Goal: Information Seeking & Learning: Learn about a topic

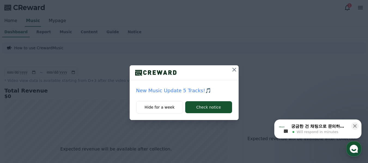
click at [233, 72] on icon at bounding box center [234, 69] width 7 height 7
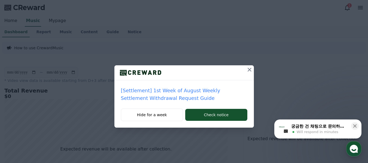
click at [249, 71] on icon at bounding box center [249, 69] width 7 height 7
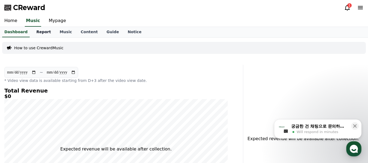
click at [38, 31] on link "Report" at bounding box center [43, 32] width 23 height 10
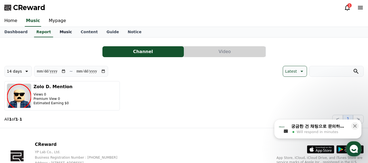
click at [56, 32] on link "Music" at bounding box center [65, 32] width 21 height 10
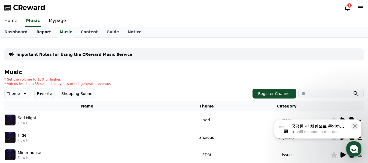
click at [33, 35] on link "Report" at bounding box center [43, 32] width 23 height 10
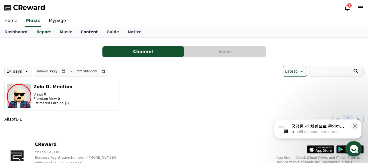
click at [78, 31] on link "Content" at bounding box center [89, 32] width 26 height 10
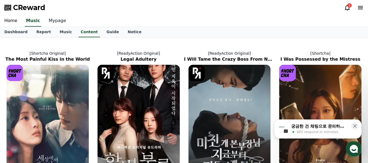
click at [47, 22] on link "Mypage" at bounding box center [57, 20] width 26 height 11
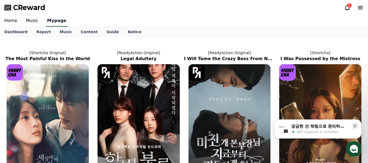
select select "**********"
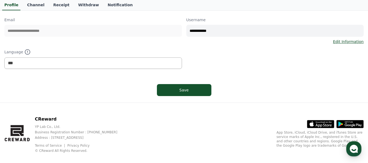
scroll to position [82, 0]
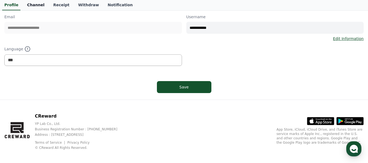
click at [24, 6] on link "Channel" at bounding box center [36, 5] width 26 height 10
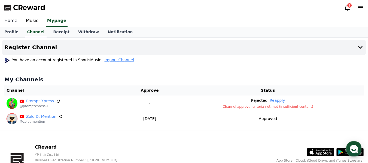
click at [10, 20] on link "Home" at bounding box center [11, 20] width 22 height 11
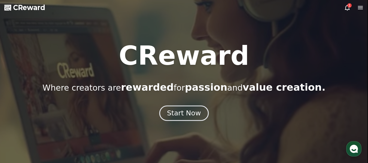
click at [201, 113] on button "Start Now" at bounding box center [183, 113] width 49 height 16
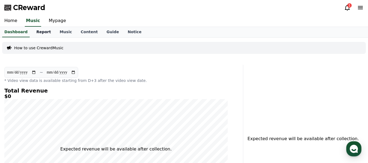
click at [34, 34] on link "Report" at bounding box center [43, 32] width 23 height 10
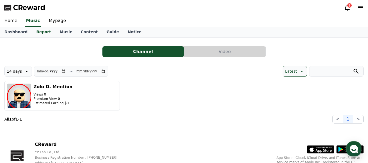
click at [212, 53] on button "Video" at bounding box center [224, 51] width 81 height 11
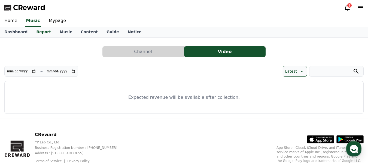
click at [160, 53] on button "Channel" at bounding box center [142, 51] width 81 height 11
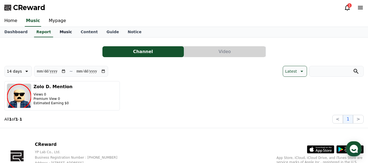
click at [60, 33] on link "Music" at bounding box center [65, 32] width 21 height 10
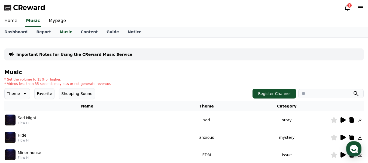
click at [343, 120] on icon at bounding box center [343, 119] width 5 height 5
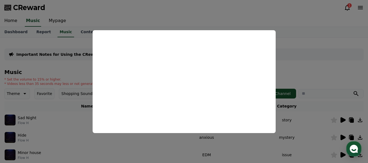
click at [73, 69] on button "close modal" at bounding box center [184, 81] width 368 height 163
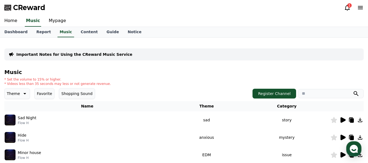
click at [23, 92] on icon at bounding box center [24, 93] width 7 height 7
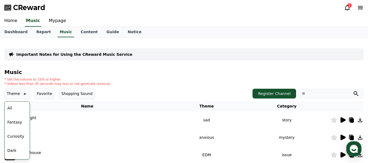
click at [13, 120] on button "Fantasy" at bounding box center [14, 122] width 19 height 12
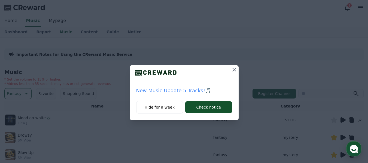
click at [234, 70] on icon at bounding box center [234, 70] width 4 height 4
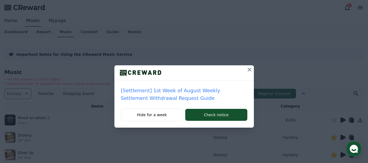
click at [249, 72] on icon at bounding box center [249, 69] width 7 height 7
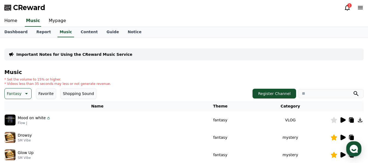
click at [341, 120] on icon at bounding box center [343, 119] width 5 height 5
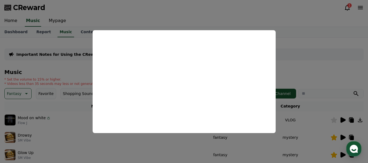
click at [241, 22] on button "close modal" at bounding box center [184, 81] width 368 height 163
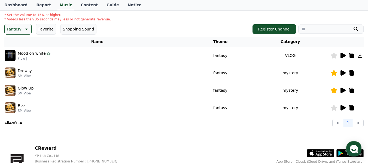
scroll to position [82, 0]
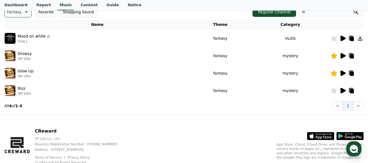
click at [344, 90] on icon at bounding box center [343, 90] width 5 height 5
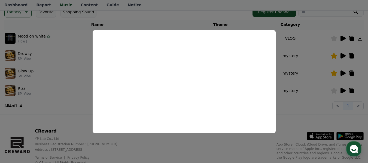
click at [285, 60] on button "close modal" at bounding box center [184, 81] width 368 height 163
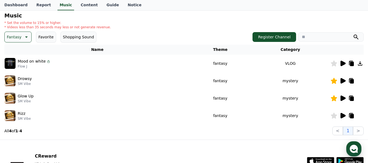
scroll to position [27, 0]
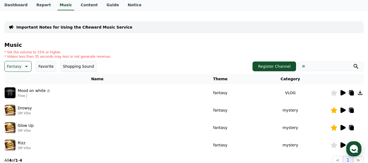
click at [18, 66] on p "Fantasy" at bounding box center [14, 67] width 15 height 8
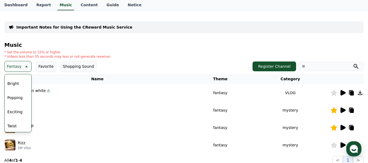
scroll to position [55, 0]
click at [13, 111] on button "Exciting" at bounding box center [15, 111] width 20 height 12
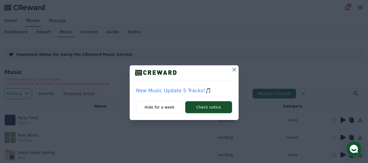
click at [234, 68] on icon at bounding box center [234, 69] width 7 height 7
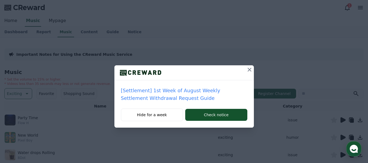
click at [250, 71] on icon at bounding box center [250, 70] width 4 height 4
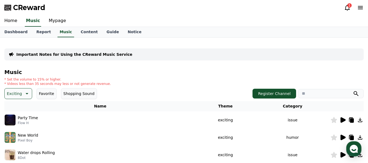
click at [343, 138] on icon at bounding box center [343, 137] width 5 height 5
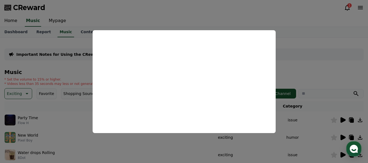
click at [289, 38] on button "close modal" at bounding box center [184, 81] width 368 height 163
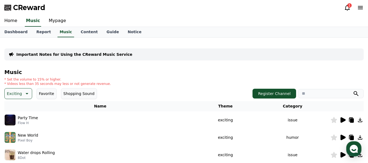
click at [313, 95] on input "search" at bounding box center [330, 93] width 65 height 9
type input "*****"
click at [353, 90] on button "submit" at bounding box center [356, 93] width 7 height 7
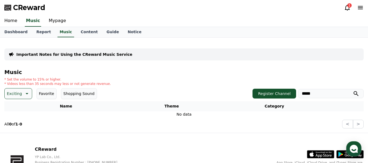
click at [311, 93] on input "*****" at bounding box center [330, 93] width 65 height 9
click at [353, 90] on button "submit" at bounding box center [356, 93] width 7 height 7
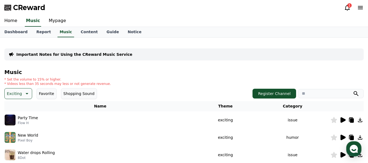
click at [41, 90] on button "Favorite" at bounding box center [47, 93] width 20 height 11
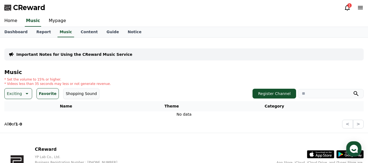
click at [23, 91] on icon at bounding box center [26, 93] width 7 height 7
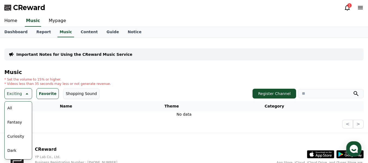
click at [12, 108] on button "All" at bounding box center [9, 108] width 9 height 12
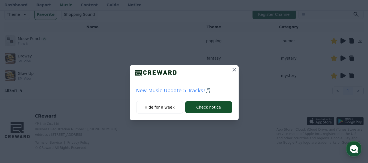
scroll to position [82, 0]
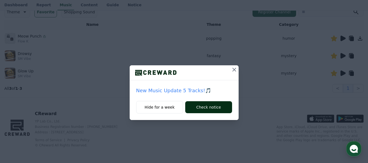
click at [206, 106] on button "Check notice" at bounding box center [208, 107] width 47 height 12
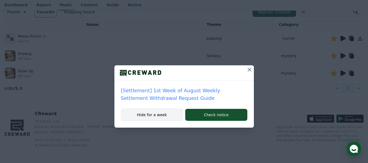
click at [152, 115] on button "Hide for a week" at bounding box center [152, 115] width 62 height 13
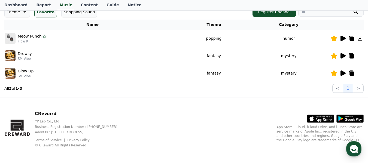
scroll to position [0, 0]
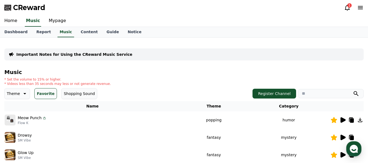
click at [21, 92] on icon at bounding box center [24, 93] width 7 height 7
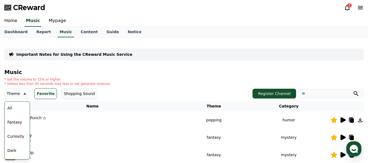
click at [8, 109] on button "All" at bounding box center [9, 108] width 9 height 12
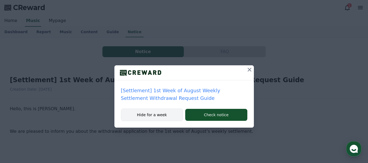
click at [158, 115] on button "Hide for a week" at bounding box center [152, 115] width 62 height 13
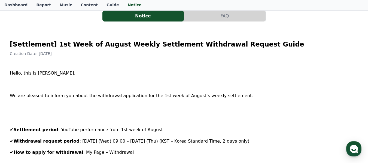
scroll to position [82, 0]
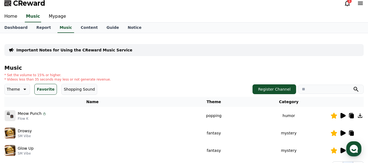
scroll to position [2, 0]
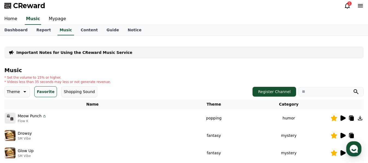
click at [21, 93] on icon at bounding box center [24, 92] width 7 height 7
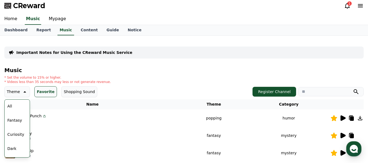
click at [9, 107] on button "All" at bounding box center [9, 106] width 9 height 12
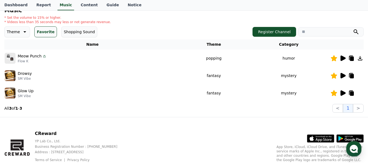
scroll to position [29, 0]
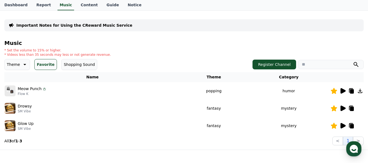
click at [37, 63] on button "Favorite" at bounding box center [45, 64] width 23 height 11
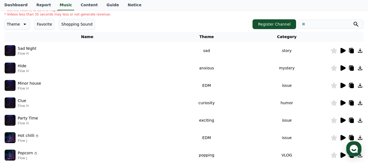
scroll to position [138, 0]
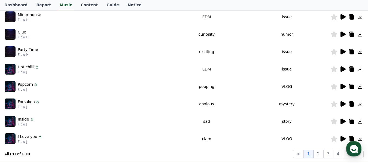
click at [343, 138] on icon at bounding box center [343, 138] width 5 height 5
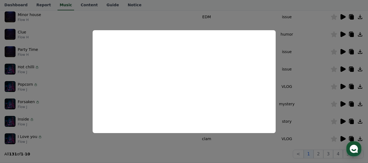
click at [316, 103] on button "close modal" at bounding box center [184, 81] width 368 height 163
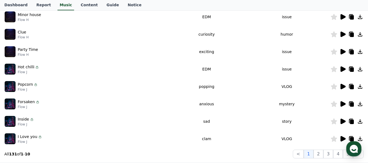
click at [344, 120] on icon at bounding box center [343, 121] width 7 height 7
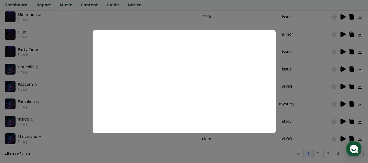
drag, startPoint x: 280, startPoint y: 89, endPoint x: 319, endPoint y: 92, distance: 38.2
click at [281, 89] on button "close modal" at bounding box center [184, 81] width 368 height 163
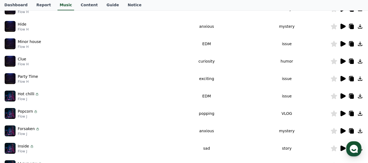
scroll to position [2, 0]
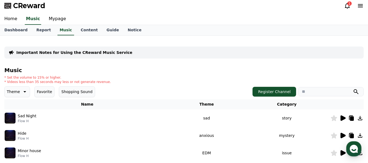
click at [343, 117] on icon at bounding box center [343, 118] width 5 height 5
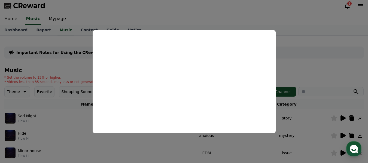
click at [334, 56] on button "close modal" at bounding box center [184, 81] width 368 height 163
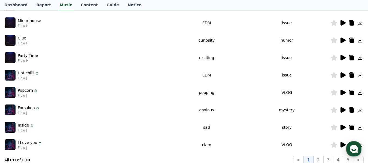
scroll to position [165, 0]
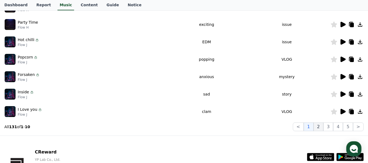
click at [322, 128] on button "2" at bounding box center [319, 127] width 10 height 9
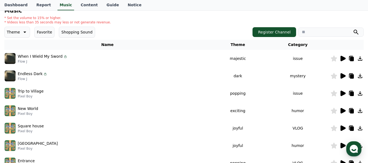
scroll to position [56, 0]
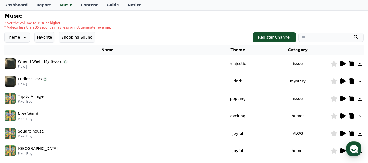
click at [345, 80] on icon at bounding box center [343, 81] width 7 height 7
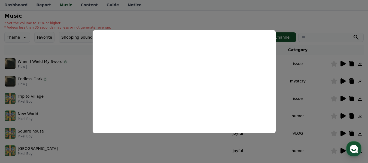
click at [300, 107] on button "close modal" at bounding box center [184, 81] width 368 height 163
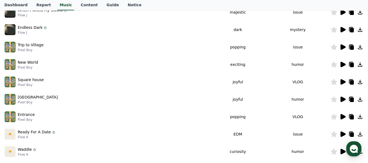
scroll to position [206, 0]
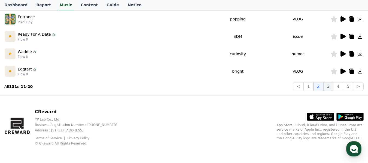
click at [333, 89] on button "3" at bounding box center [338, 86] width 10 height 9
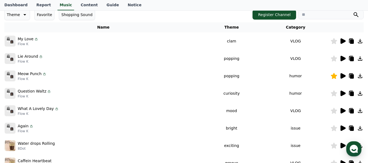
scroll to position [69, 0]
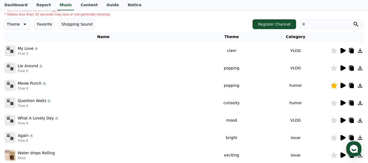
click at [344, 50] on icon at bounding box center [343, 50] width 5 height 5
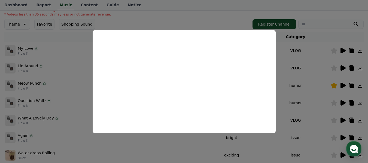
click at [292, 79] on button "close modal" at bounding box center [184, 81] width 368 height 163
